Goal: Navigation & Orientation: Find specific page/section

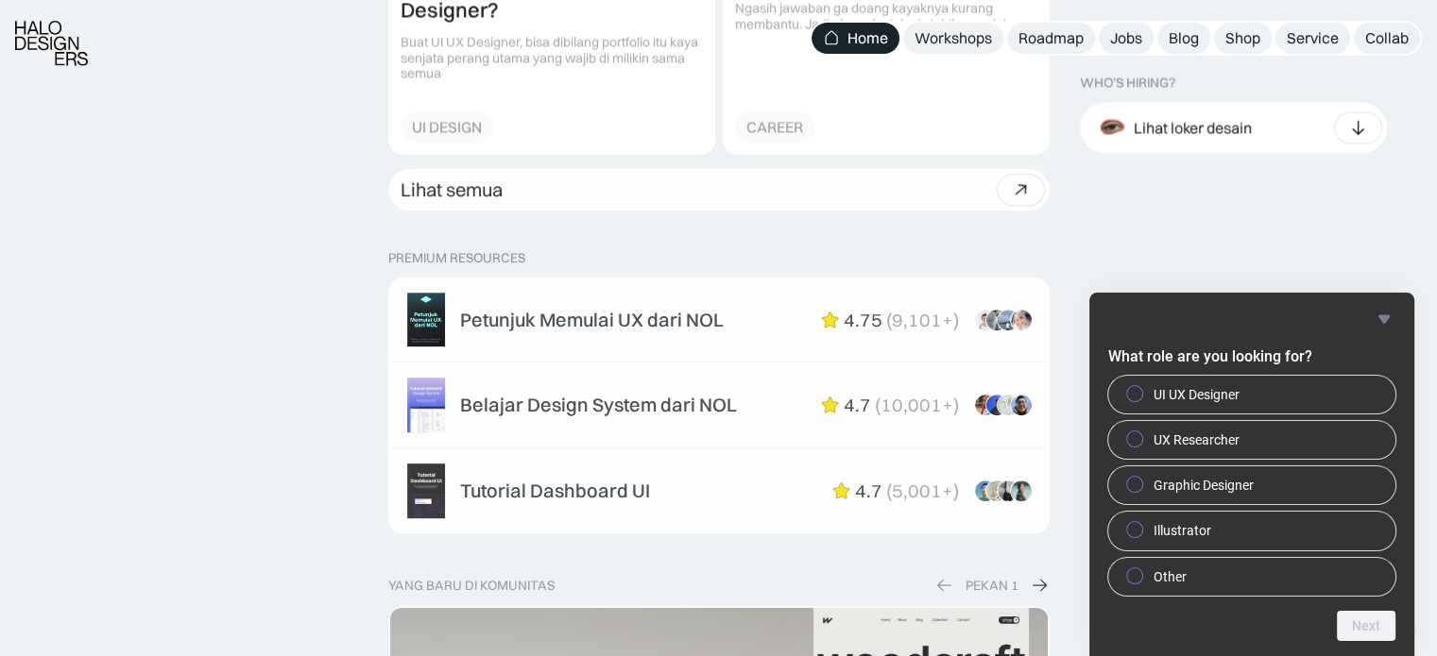
scroll to position [3306, 0]
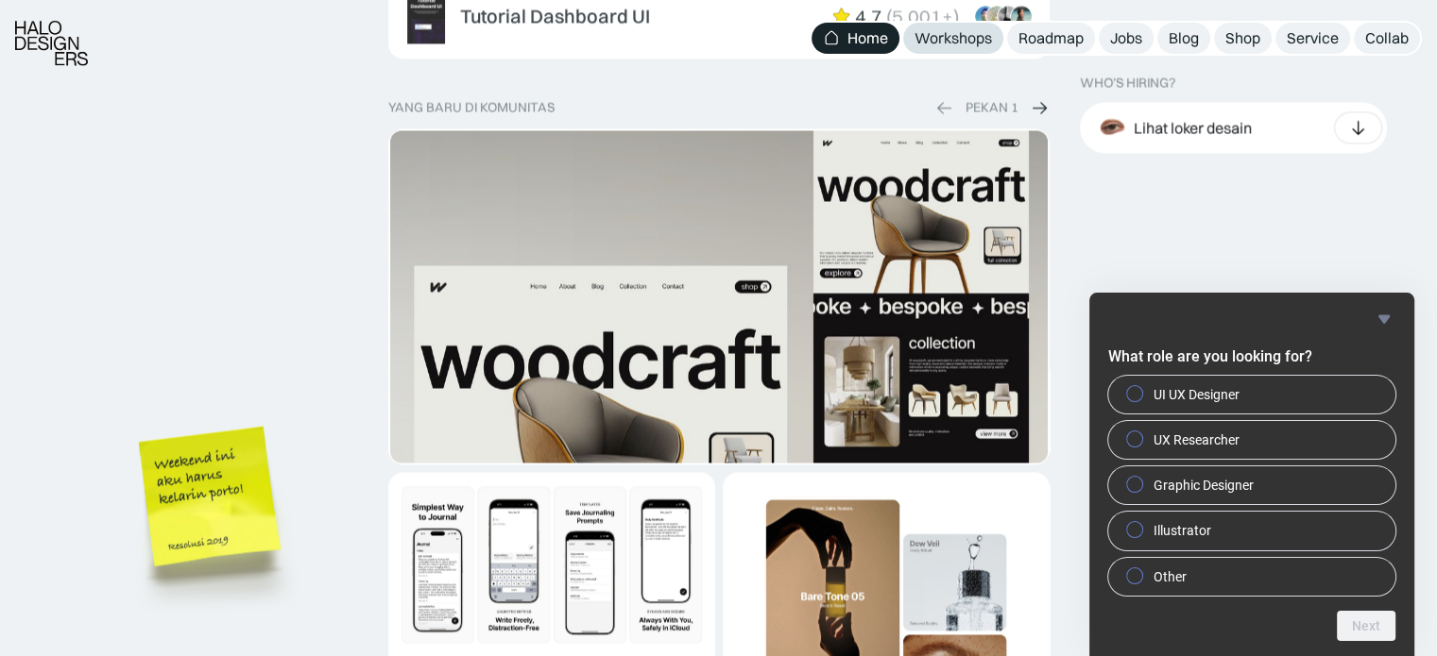
click at [987, 41] on div "Workshops" at bounding box center [952, 38] width 77 height 20
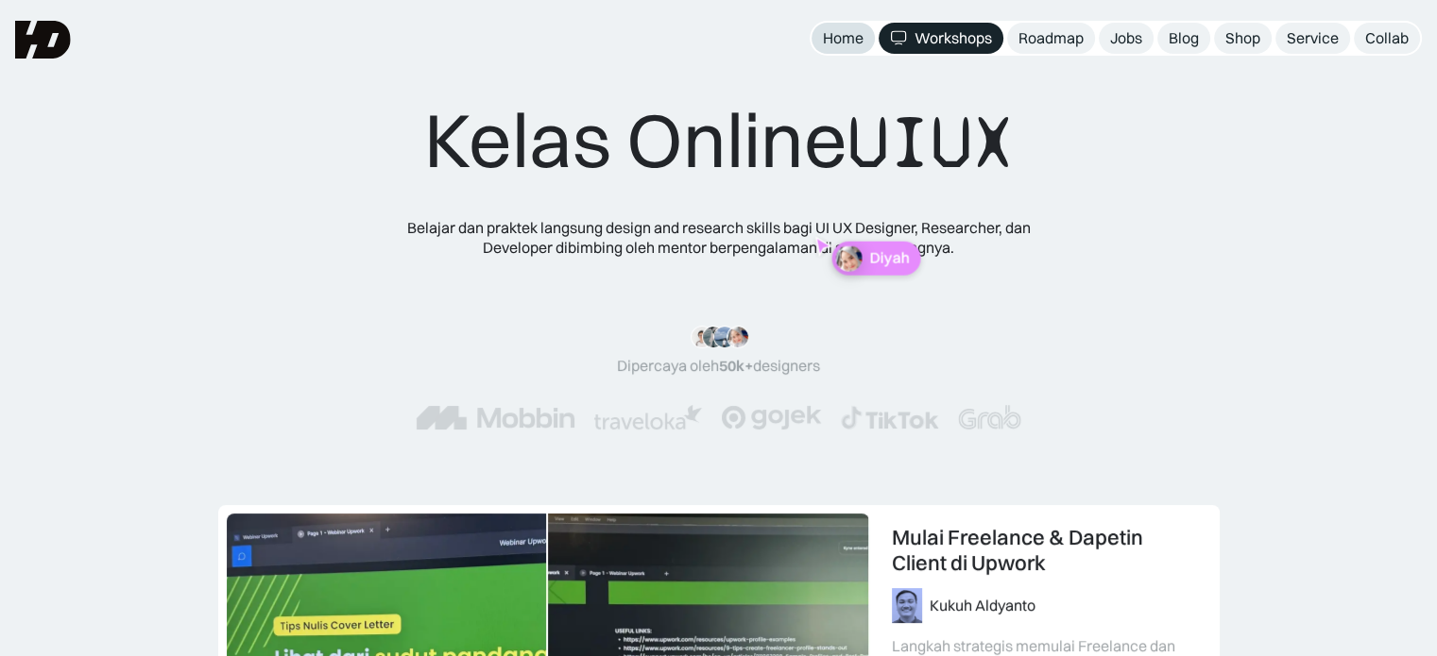
click at [846, 38] on div "Home" at bounding box center [843, 38] width 41 height 20
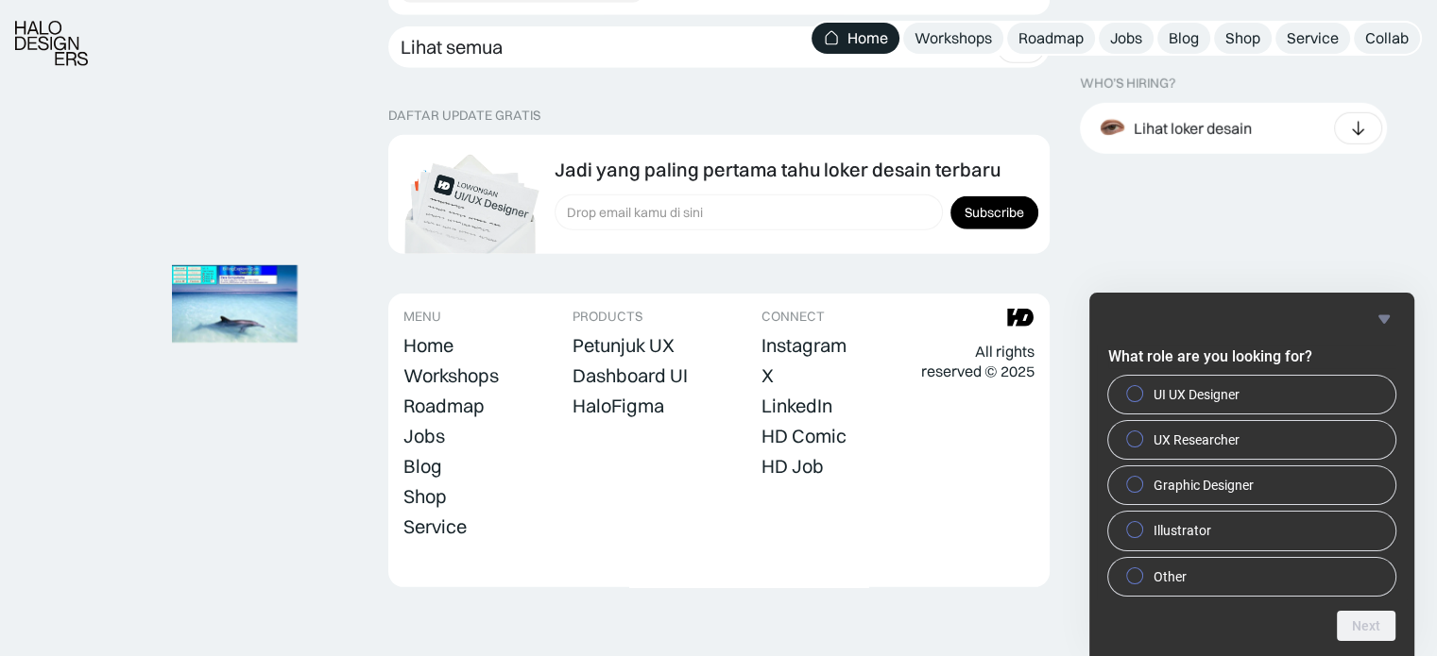
scroll to position [5460, 0]
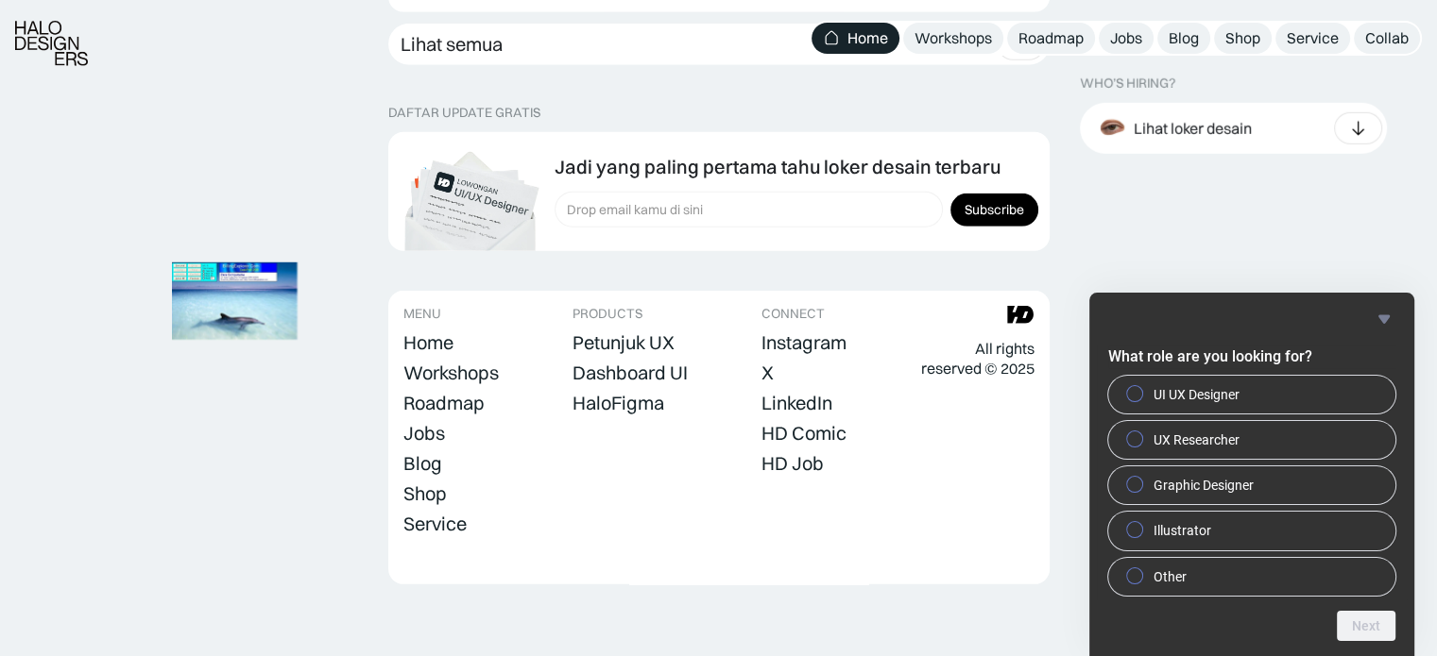
click at [1374, 316] on icon "Hide survey" at bounding box center [1383, 319] width 23 height 23
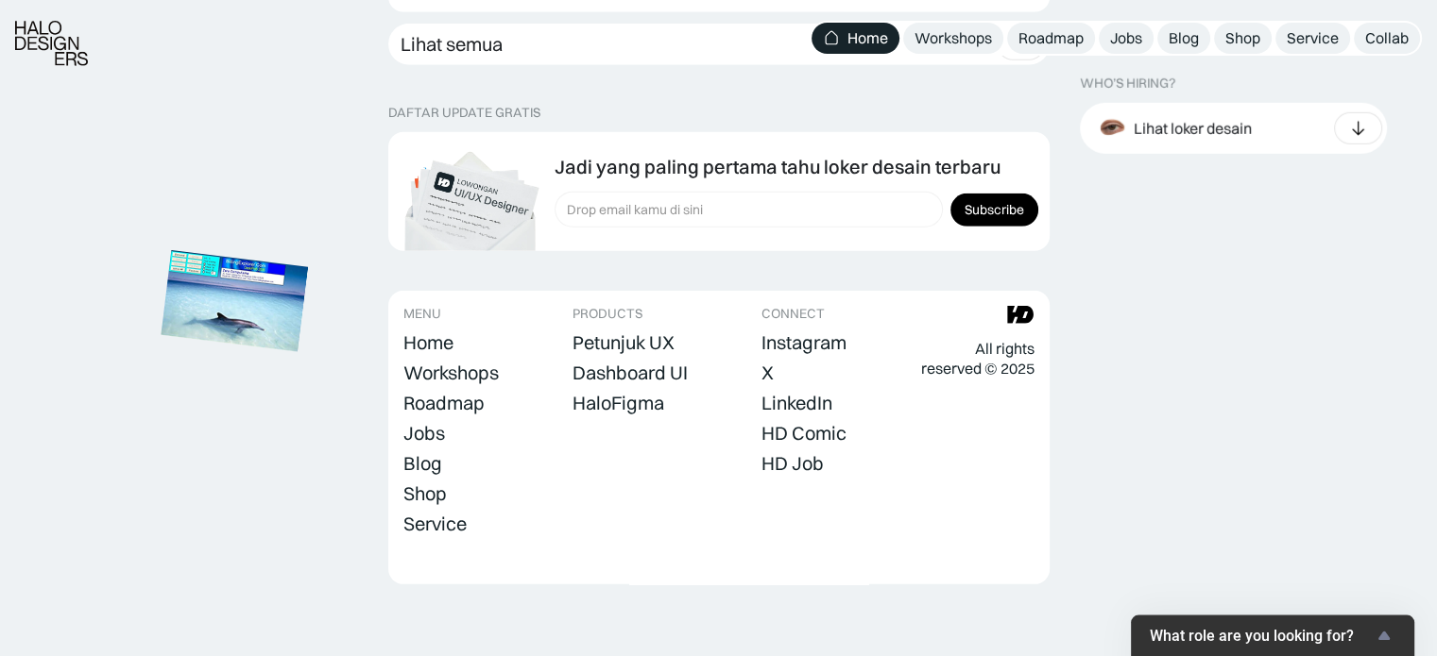
click at [228, 298] on img at bounding box center [235, 301] width 147 height 101
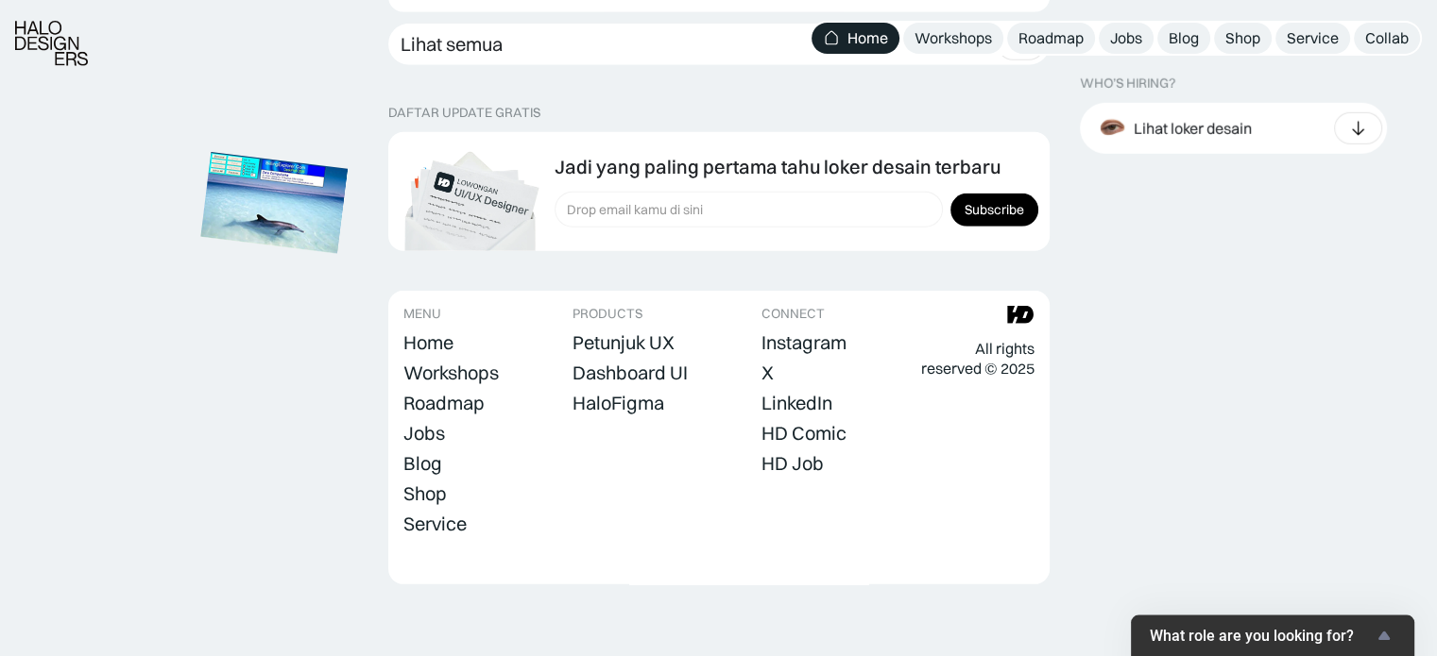
click at [247, 200] on img at bounding box center [273, 202] width 147 height 101
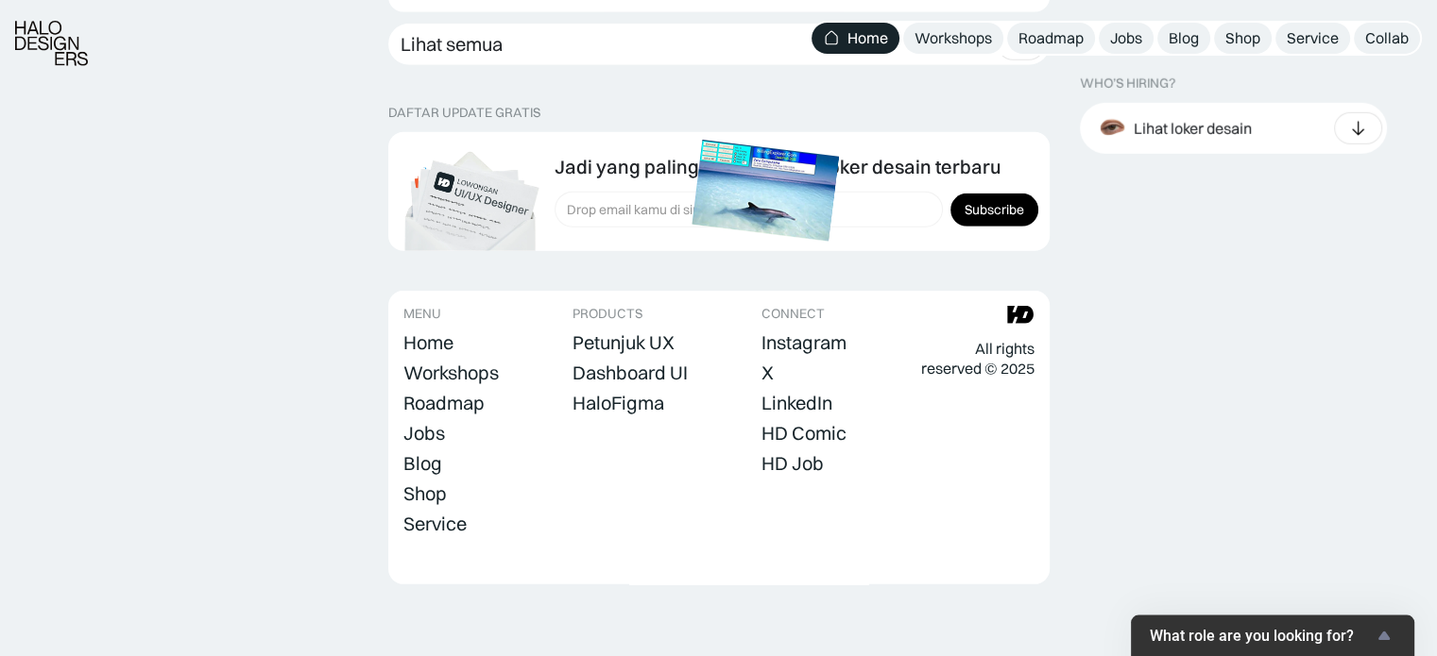
click at [741, 219] on img at bounding box center [765, 190] width 147 height 101
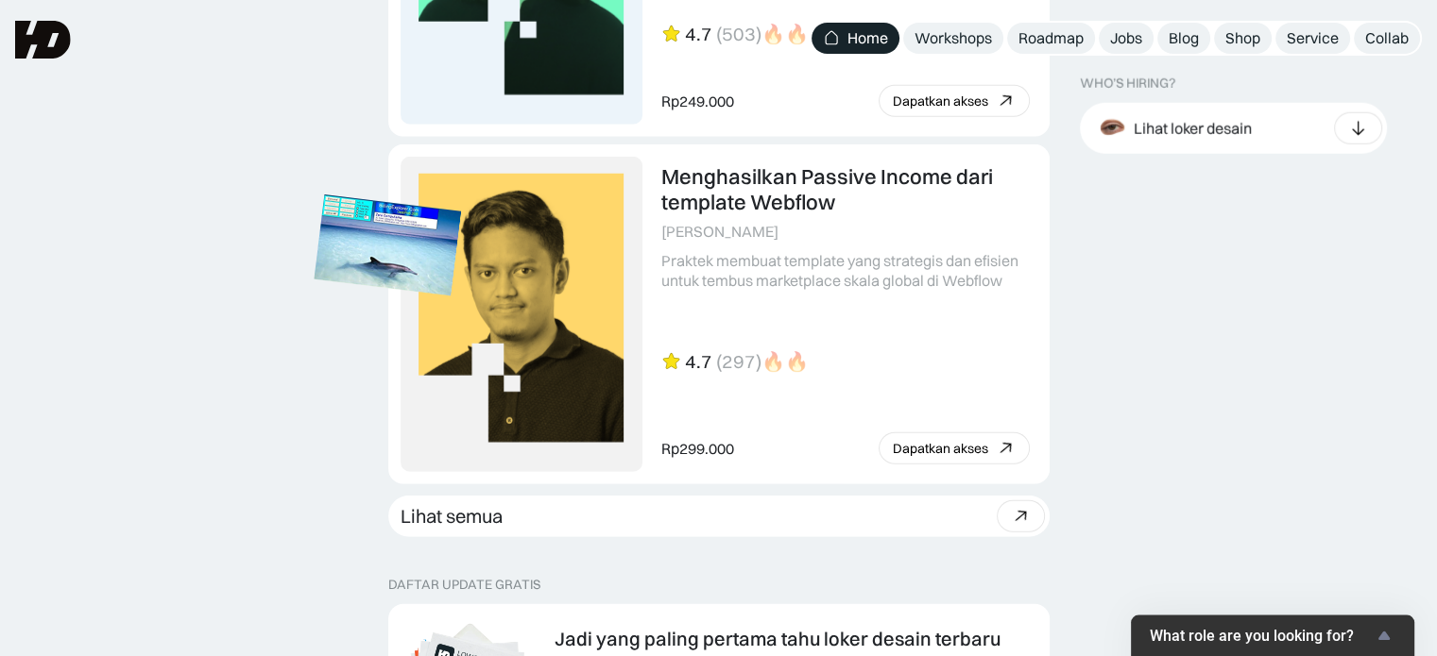
click at [332, 254] on img at bounding box center [387, 246] width 147 height 101
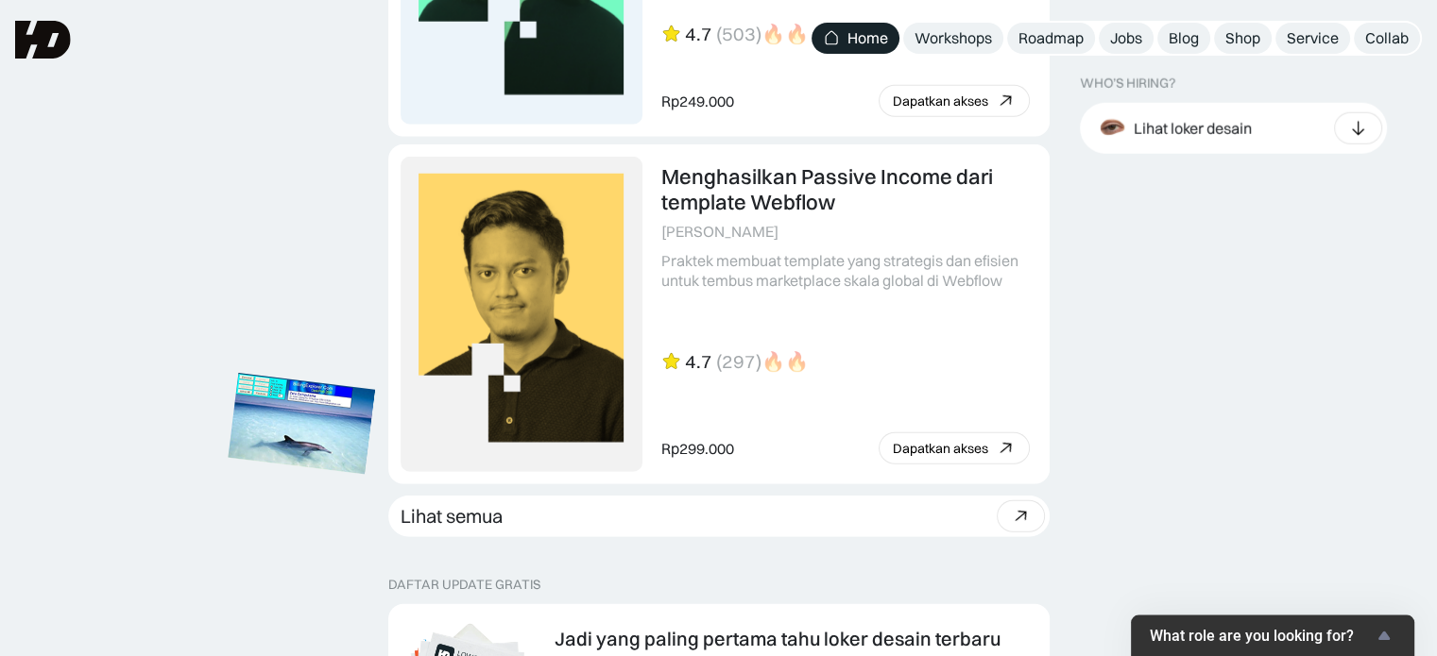
click at [298, 431] on img at bounding box center [301, 424] width 147 height 101
click at [298, 431] on img at bounding box center [300, 424] width 147 height 101
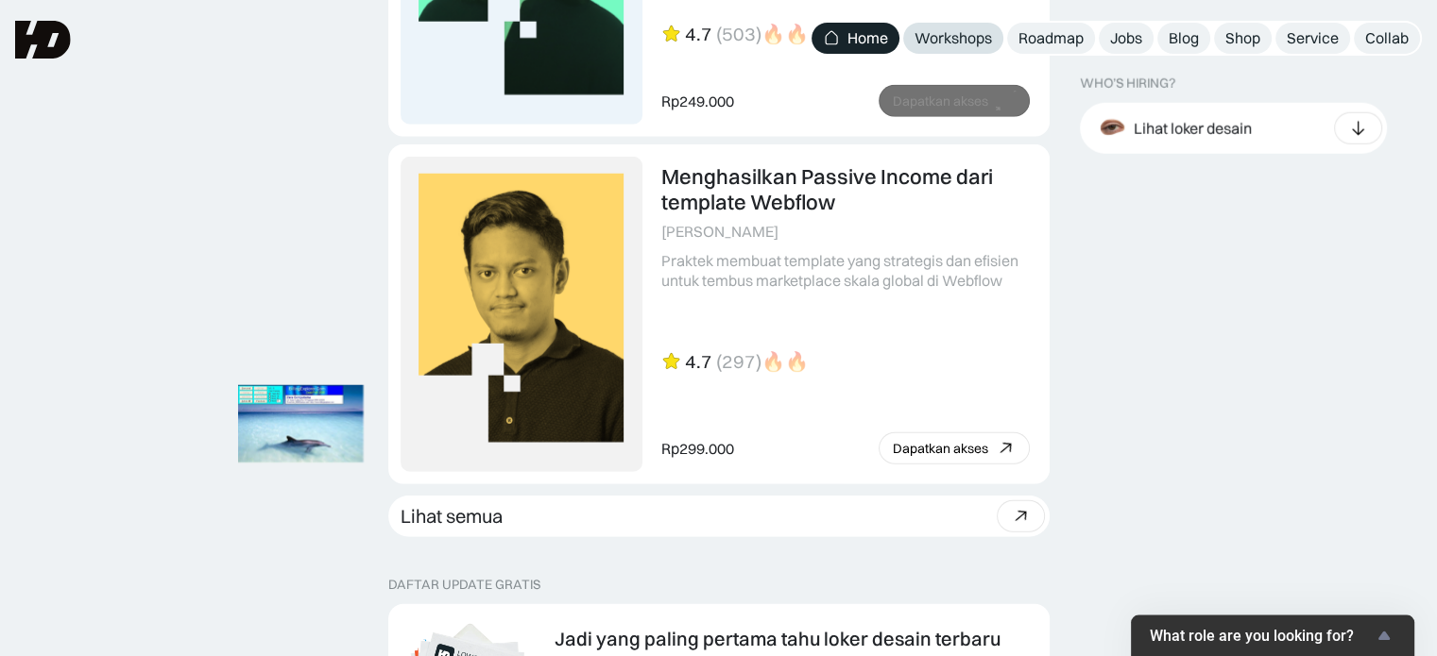
click at [941, 37] on div "Workshops" at bounding box center [952, 38] width 77 height 20
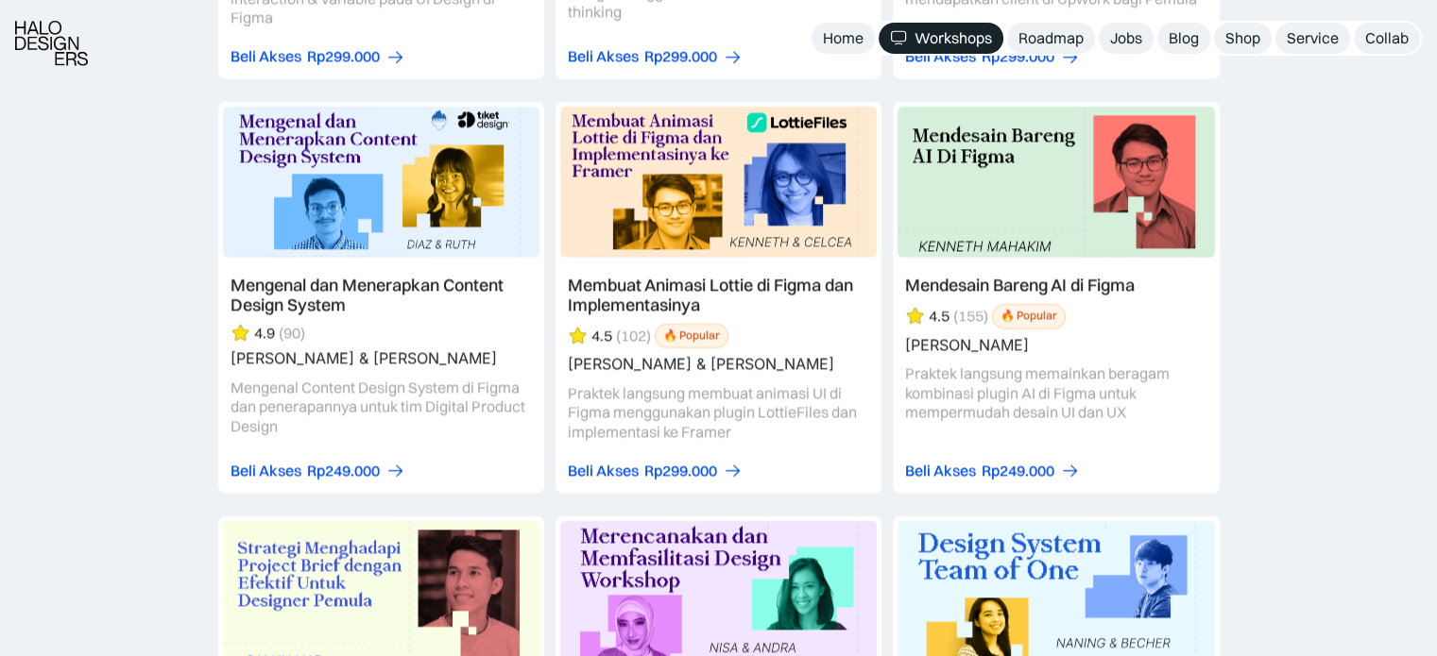
scroll to position [5290, 0]
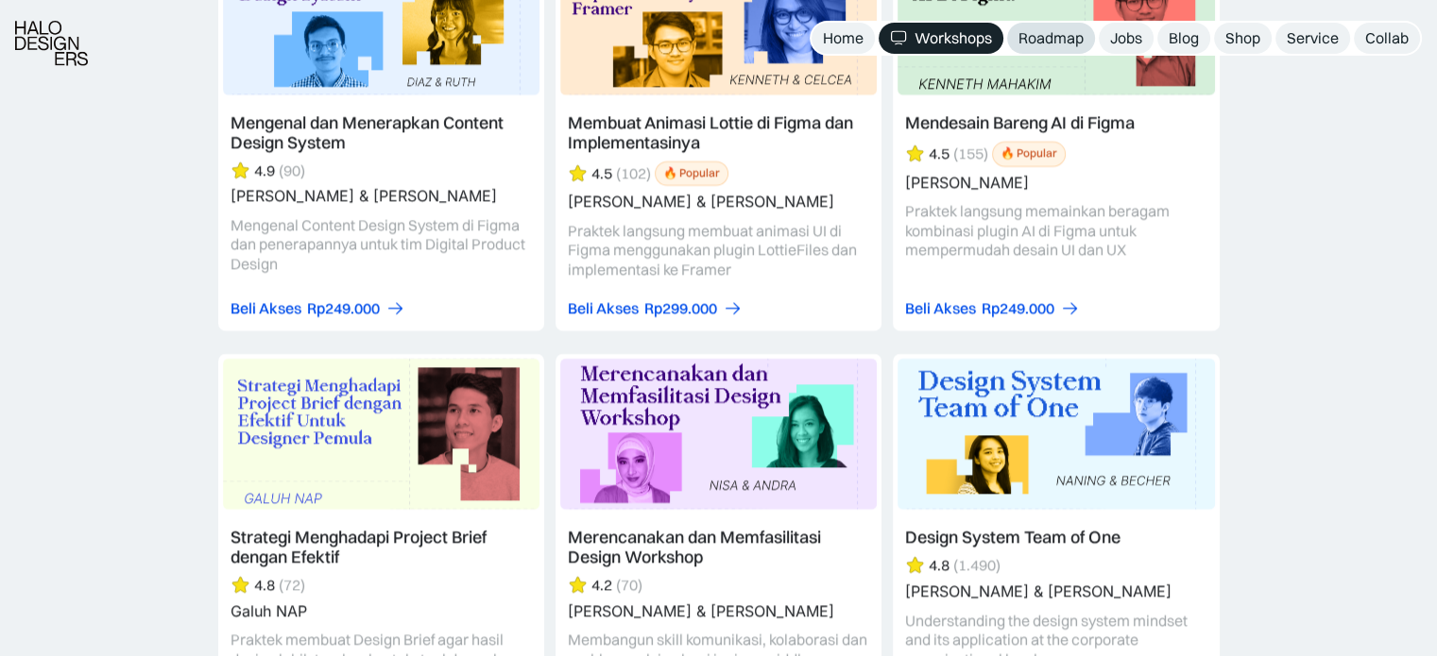
click at [1018, 28] on div "Roadmap" at bounding box center [1050, 38] width 65 height 20
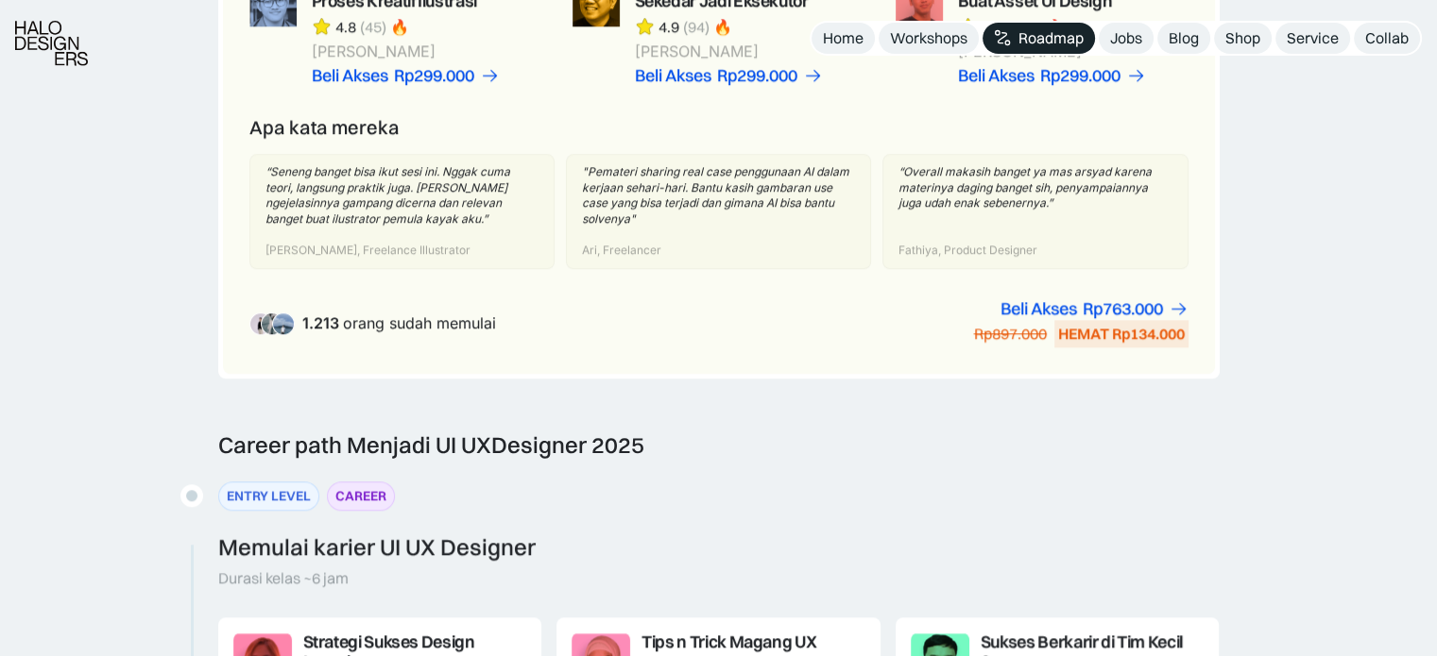
scroll to position [1889, 0]
